Goal: Check status

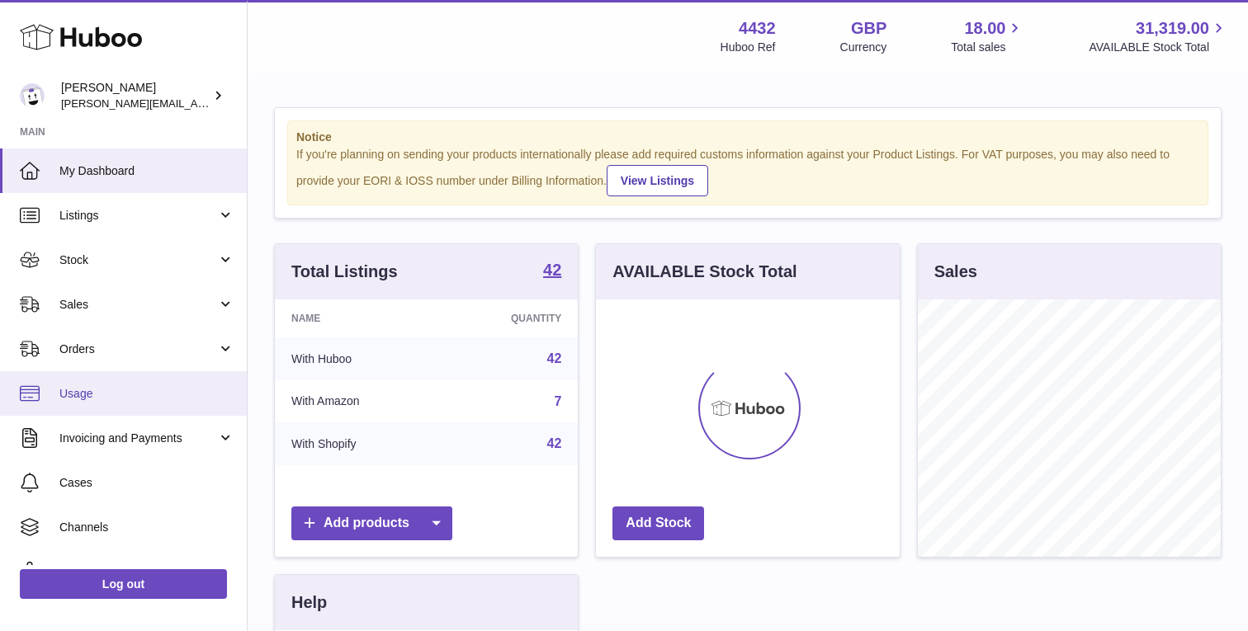
scroll to position [257, 303]
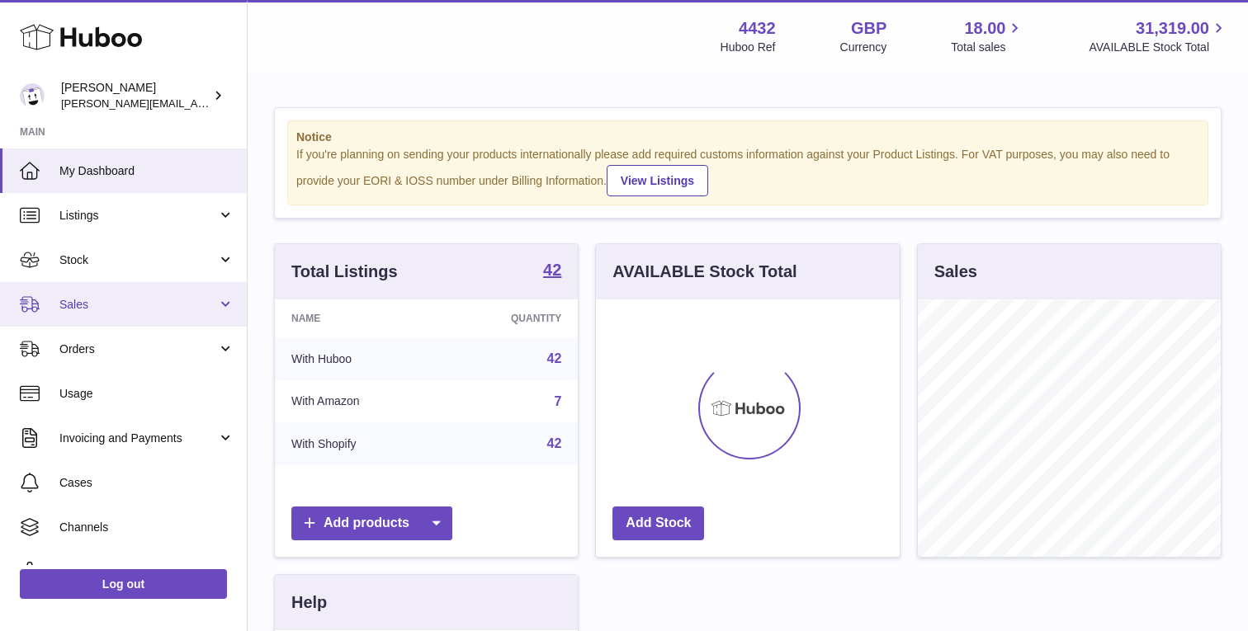
click at [124, 301] on span "Sales" at bounding box center [138, 305] width 158 height 16
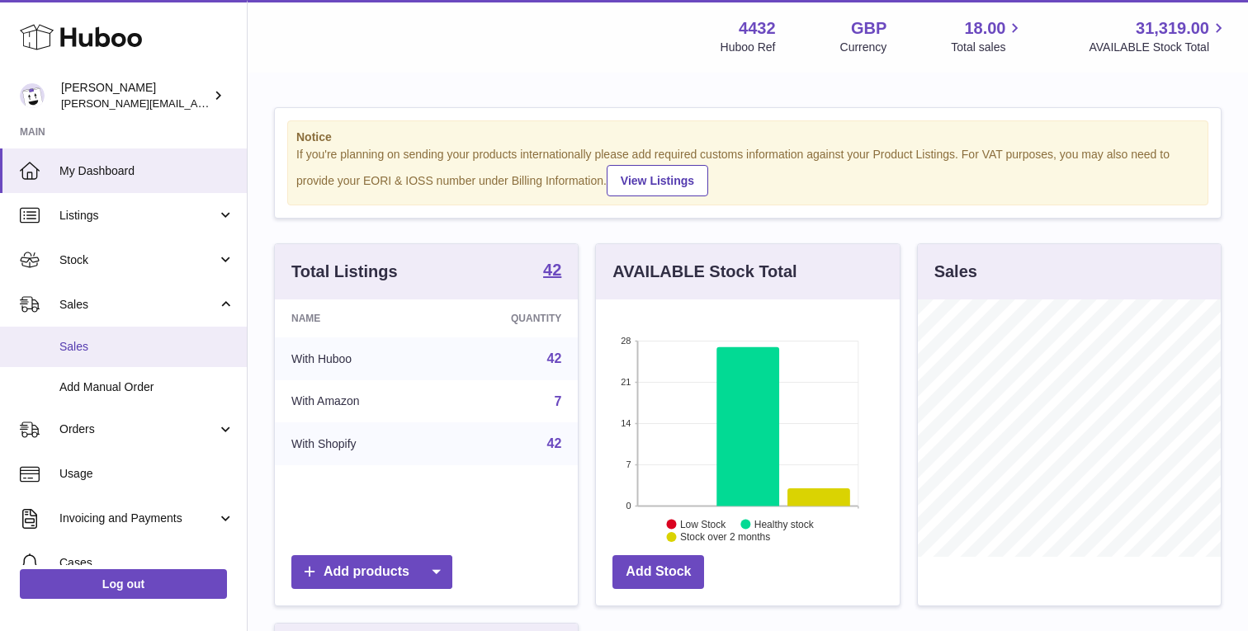
click at [126, 344] on span "Sales" at bounding box center [146, 347] width 175 height 16
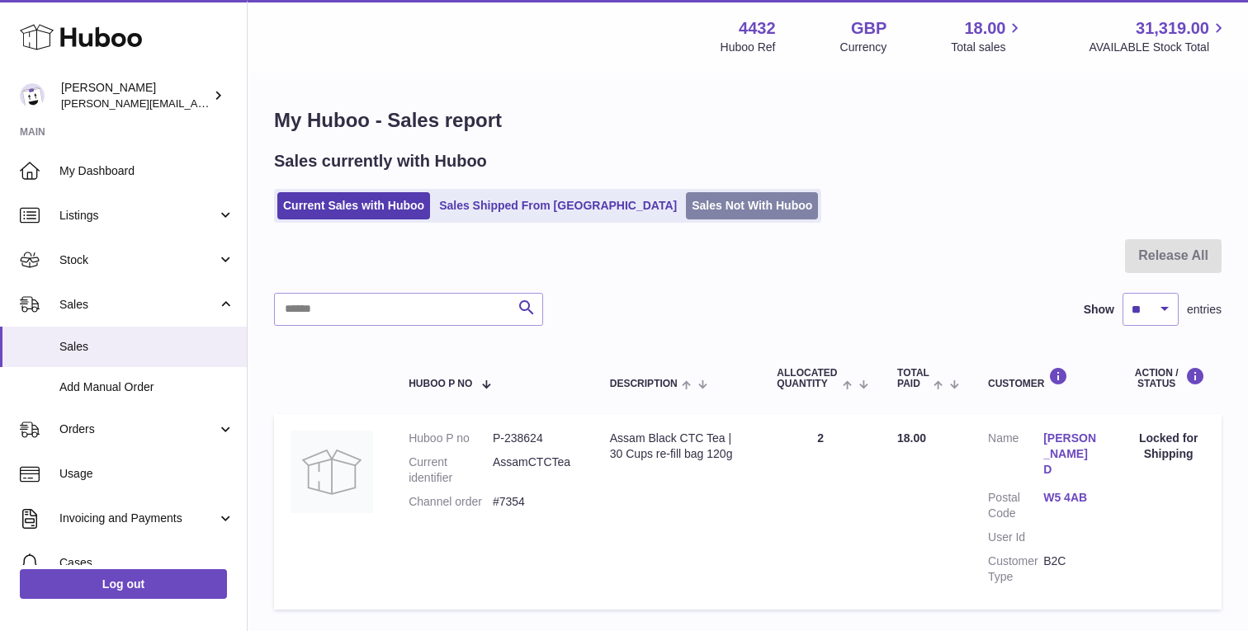
click at [686, 204] on link "Sales Not With Huboo" at bounding box center [752, 205] width 132 height 27
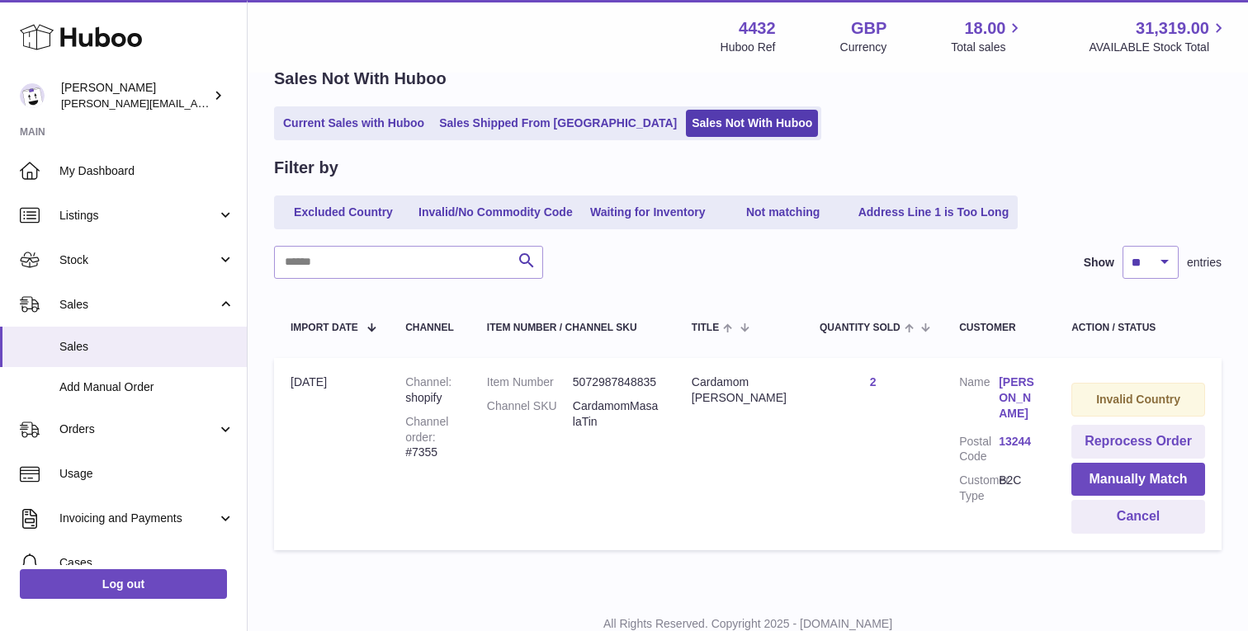
scroll to position [140, 0]
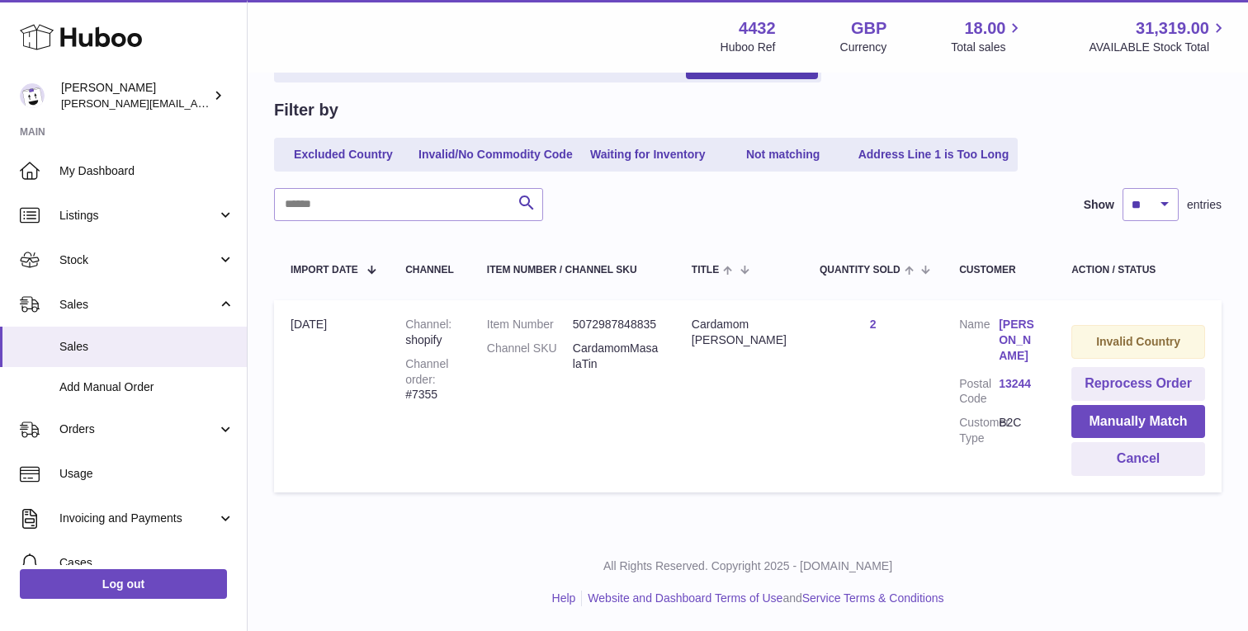
click at [1005, 392] on link "13244" at bounding box center [1018, 384] width 40 height 16
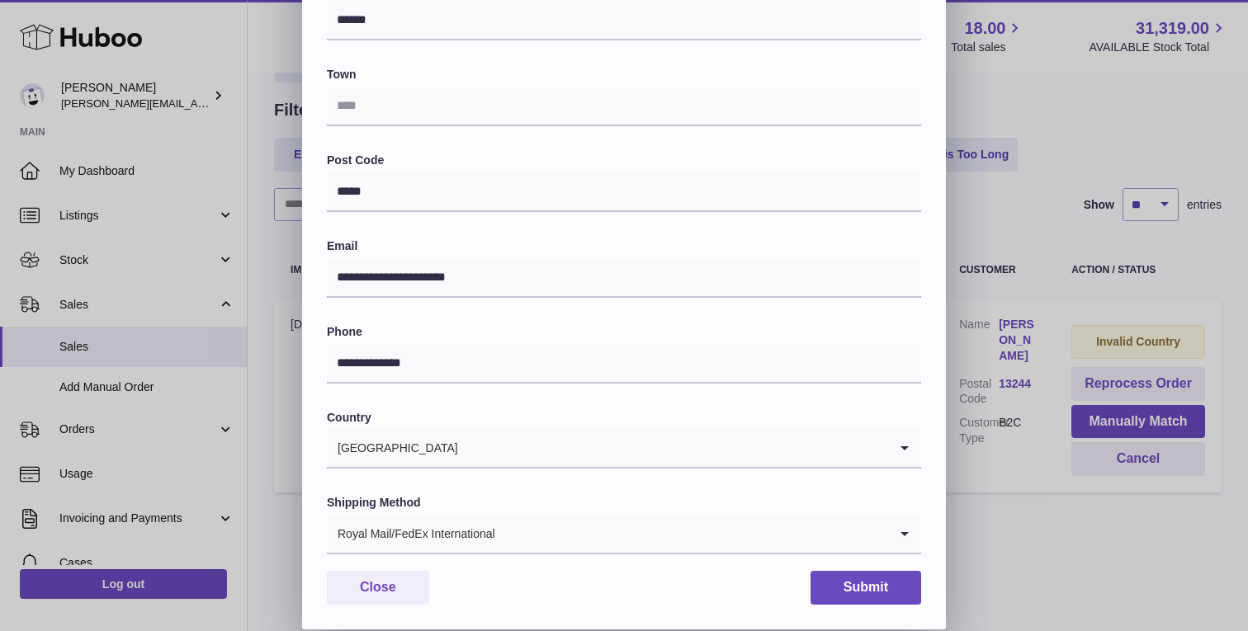
scroll to position [0, 0]
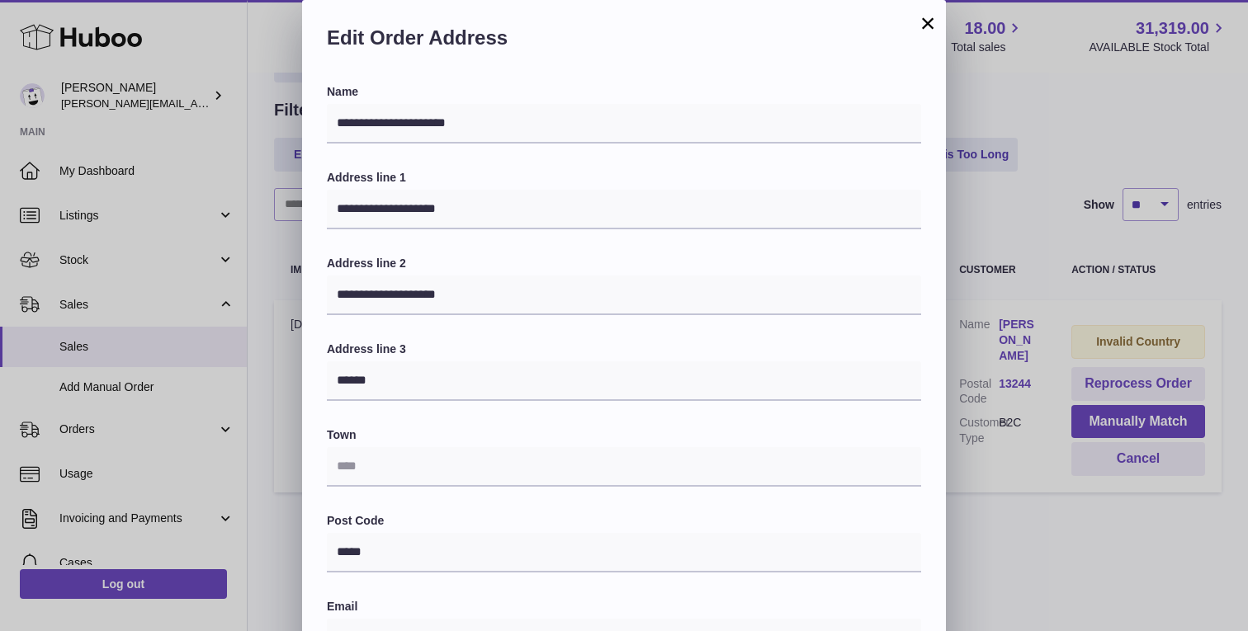
click at [1035, 499] on div "**********" at bounding box center [624, 495] width 1248 height 990
